Goal: Information Seeking & Learning: Learn about a topic

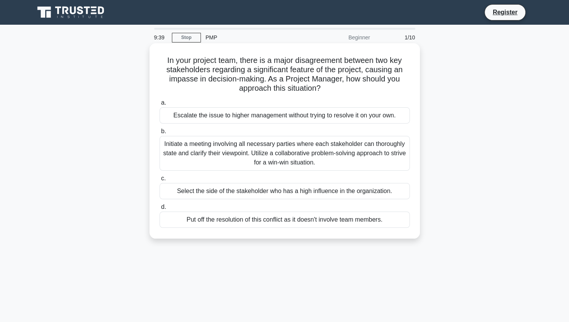
click at [231, 118] on div "Escalate the issue to higher management without trying to resolve it on your ow…" at bounding box center [285, 115] width 250 height 16
click at [160, 105] on input "a. Escalate the issue to higher management without trying to resolve it on your…" at bounding box center [160, 102] width 0 height 5
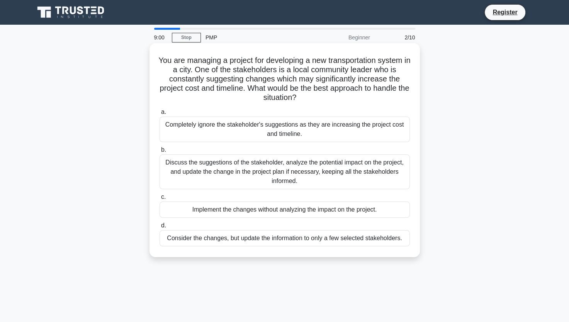
click at [217, 129] on div "Completely ignore the stakeholder's suggestions as they are increasing the proj…" at bounding box center [285, 129] width 250 height 25
click at [160, 115] on input "a. Completely ignore the stakeholder's suggestions as they are increasing the p…" at bounding box center [160, 112] width 0 height 5
